Goal: Go to known website: Access a specific website the user already knows

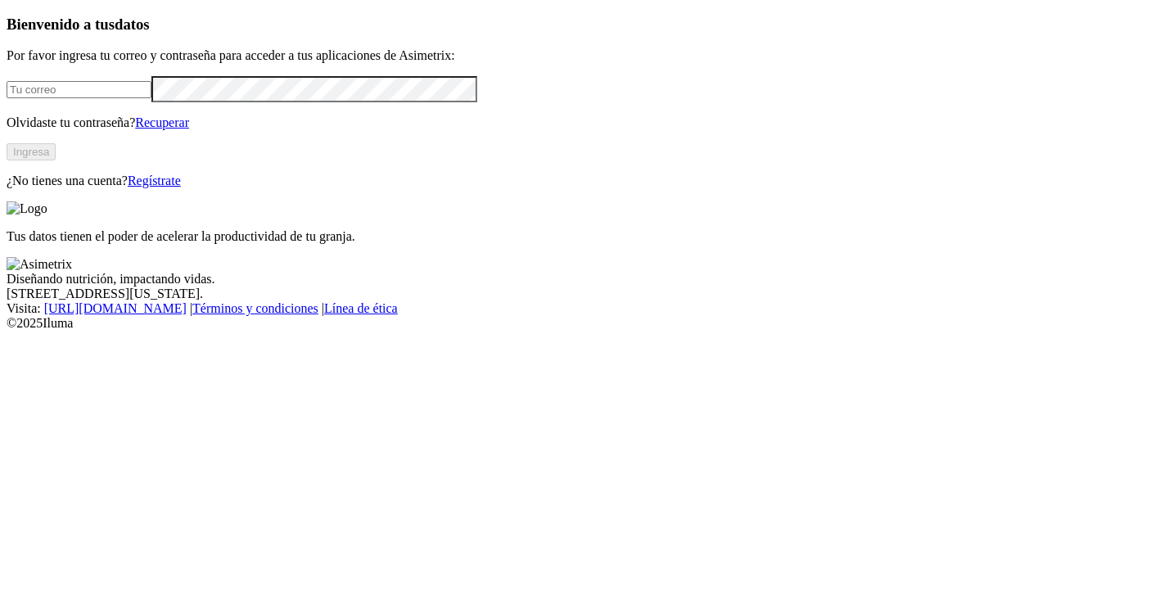
click at [151, 98] on input "email" at bounding box center [79, 89] width 145 height 17
type input "[PERSON_NAME][EMAIL_ADDRESS][PERSON_NAME][DOMAIN_NAME]"
click input "submit" at bounding box center [0, 0] width 0 height 0
